Goal: Check status

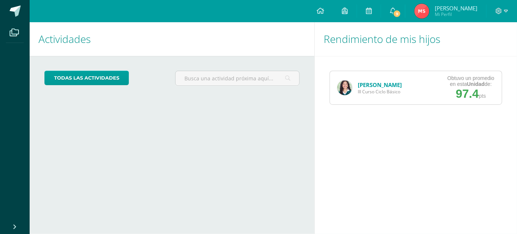
click at [360, 87] on link "[PERSON_NAME]" at bounding box center [380, 84] width 44 height 7
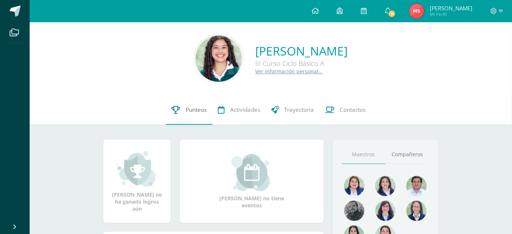
click at [182, 116] on link "Punteos" at bounding box center [189, 110] width 46 height 30
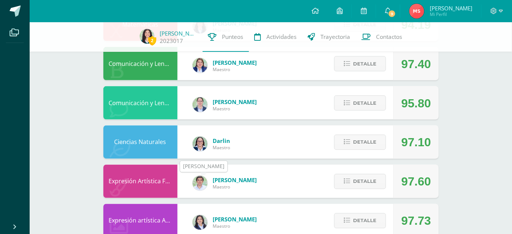
scroll to position [339, 0]
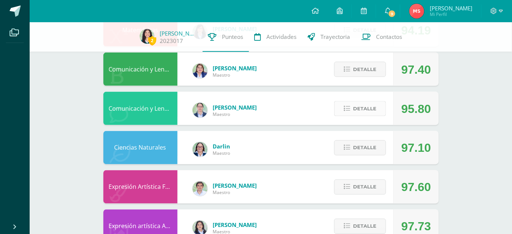
click at [353, 105] on button "Detalle" at bounding box center [360, 108] width 52 height 15
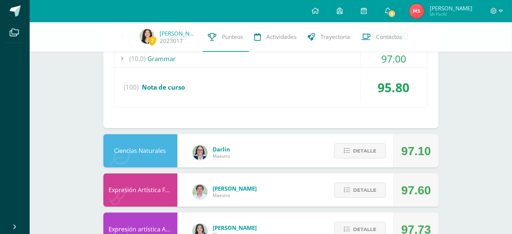
scroll to position [613, 0]
